Goal: Task Accomplishment & Management: Manage account settings

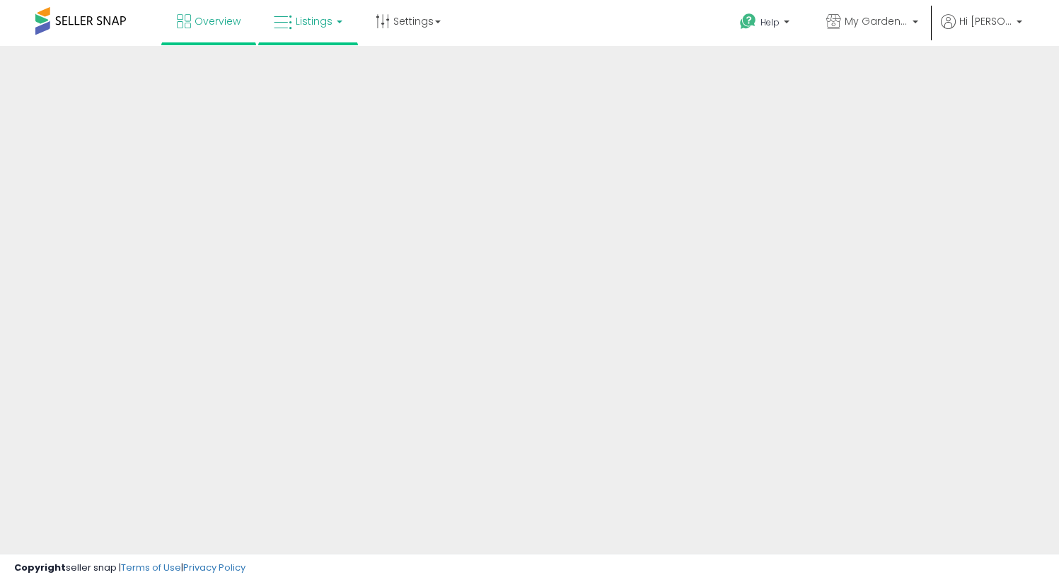
click at [330, 35] on link "Listings" at bounding box center [308, 21] width 90 height 42
click at [308, 30] on link "Listings" at bounding box center [308, 21] width 90 height 42
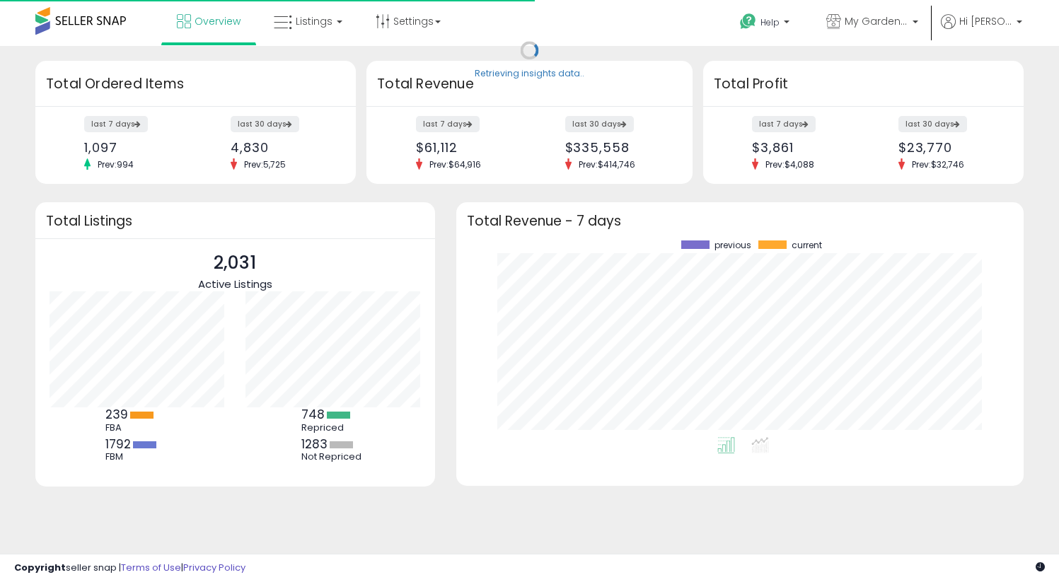
scroll to position [197, 539]
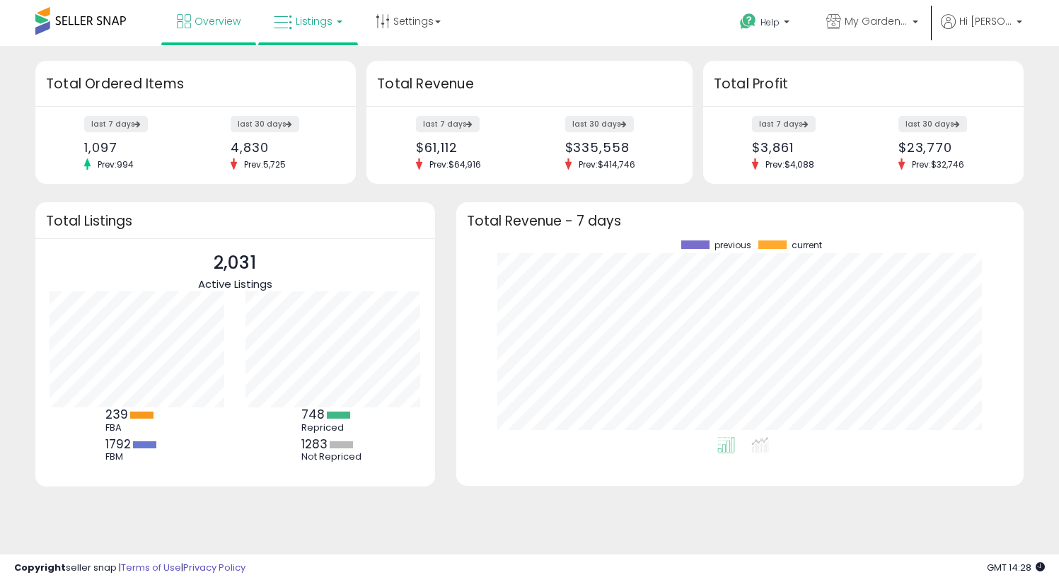
click at [313, 29] on link "Listings" at bounding box center [308, 21] width 90 height 42
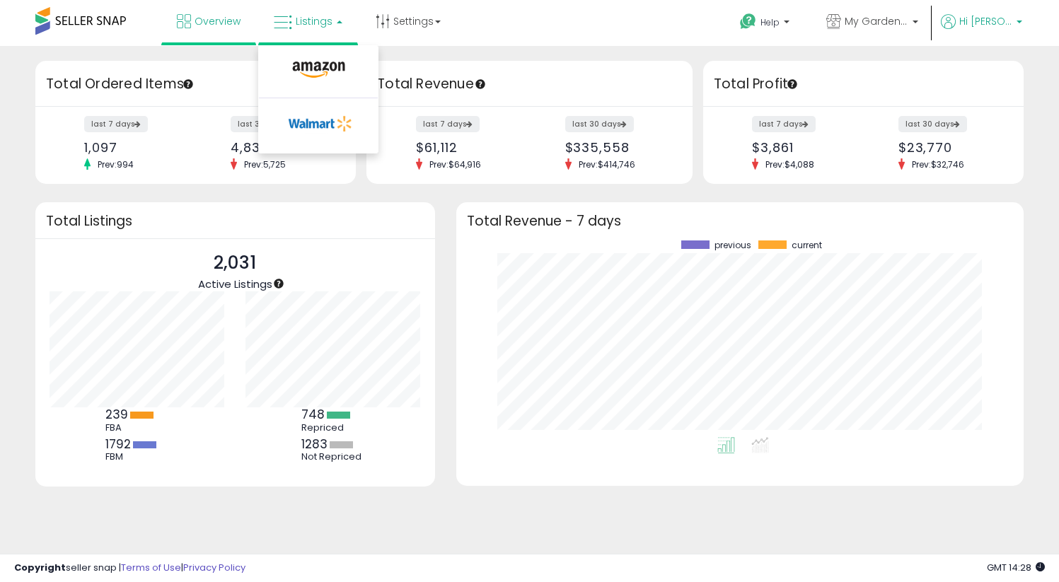
click at [1014, 23] on p "Hi Atahan" at bounding box center [981, 23] width 81 height 18
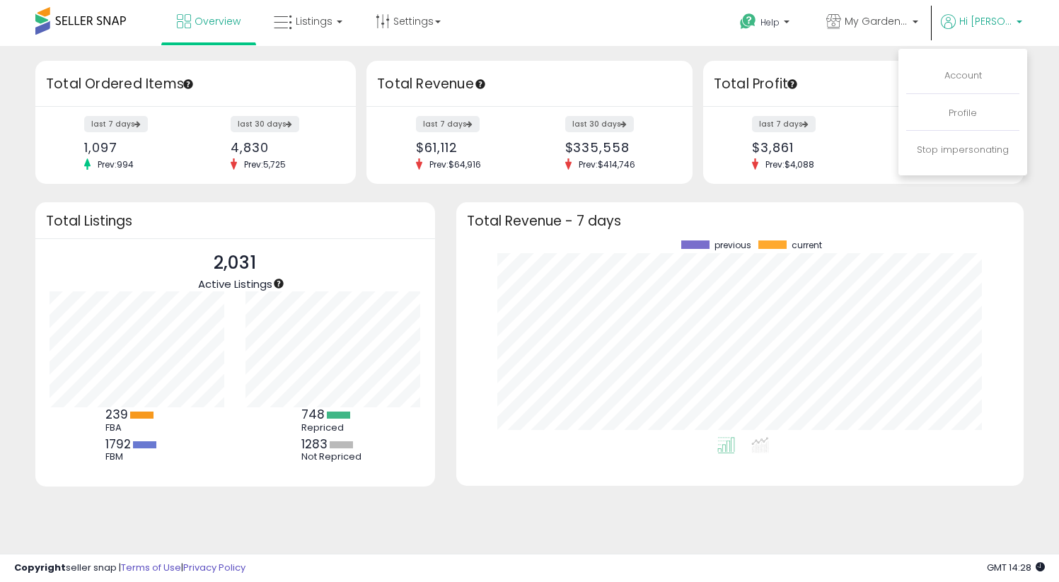
click at [969, 143] on li "Stop impersonating" at bounding box center [962, 150] width 113 height 35
click at [964, 151] on link "Stop impersonating" at bounding box center [963, 149] width 92 height 13
